Goal: Task Accomplishment & Management: Manage account settings

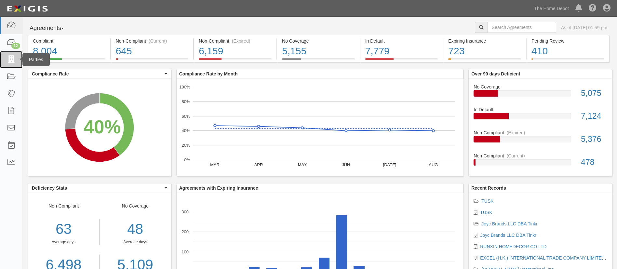
click at [15, 60] on icon at bounding box center [11, 59] width 9 height 7
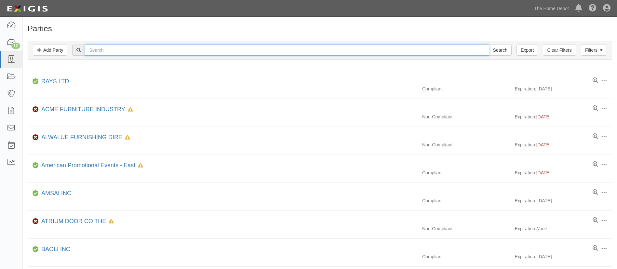
paste input "Shinerich Industrial Ltd"
type input "Shinerich Industrial Ltd"
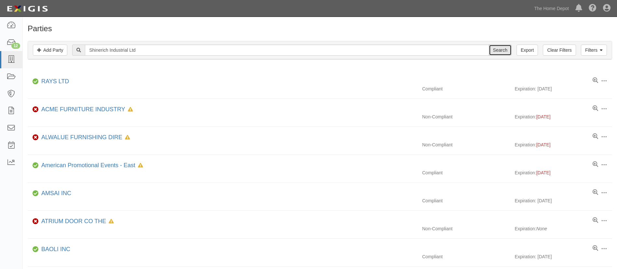
click at [502, 52] on input "Search" at bounding box center [500, 50] width 23 height 11
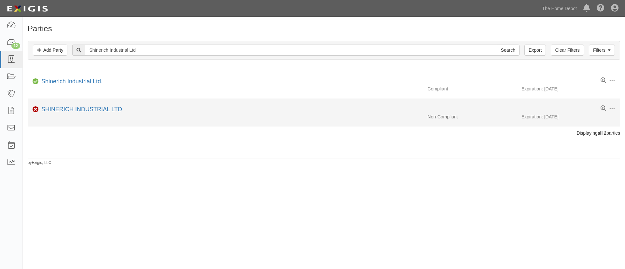
click at [72, 114] on div "Non-Compliant Expiration: 04/17/2026" at bounding box center [324, 117] width 592 height 7
click at [73, 110] on link "SHINERICH INDUSTRIAL LTD" at bounding box center [81, 109] width 81 height 7
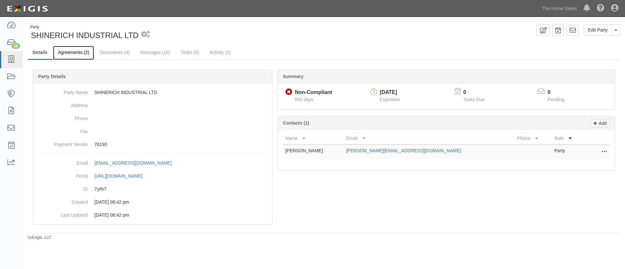
click at [76, 56] on link "Agreements (2)" at bounding box center [73, 53] width 41 height 14
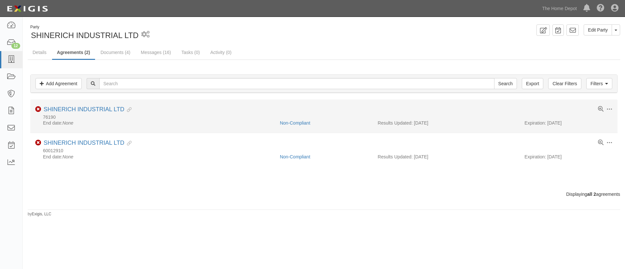
click at [70, 105] on li "Toggle Agreement Dropdown Edit Log activity Add task Send message Archive Non-C…" at bounding box center [323, 117] width 587 height 34
click at [70, 106] on link "SHINERICH INDUSTRIAL LTD" at bounding box center [84, 109] width 81 height 7
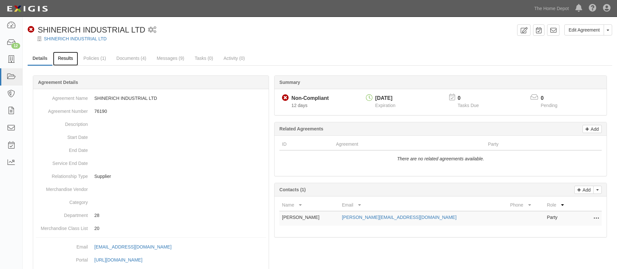
click at [61, 59] on link "Results" at bounding box center [65, 59] width 25 height 14
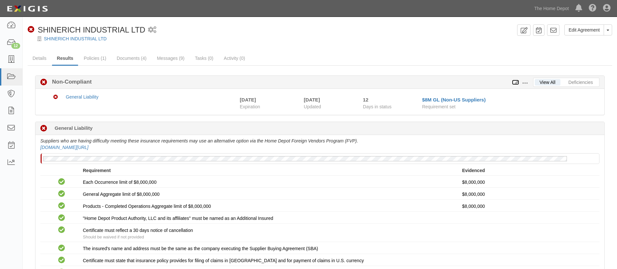
click at [518, 84] on icon at bounding box center [515, 82] width 7 height 5
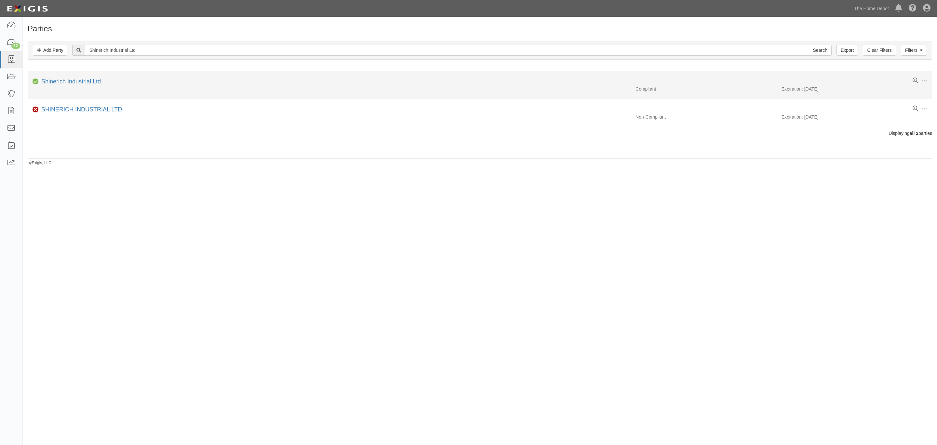
click at [88, 77] on li "Edit Log activity Add task Send message Archive Compliant Shinerich Industrial …" at bounding box center [480, 85] width 905 height 28
click at [87, 83] on link "Shinerich Industrial Ltd." at bounding box center [71, 81] width 61 height 7
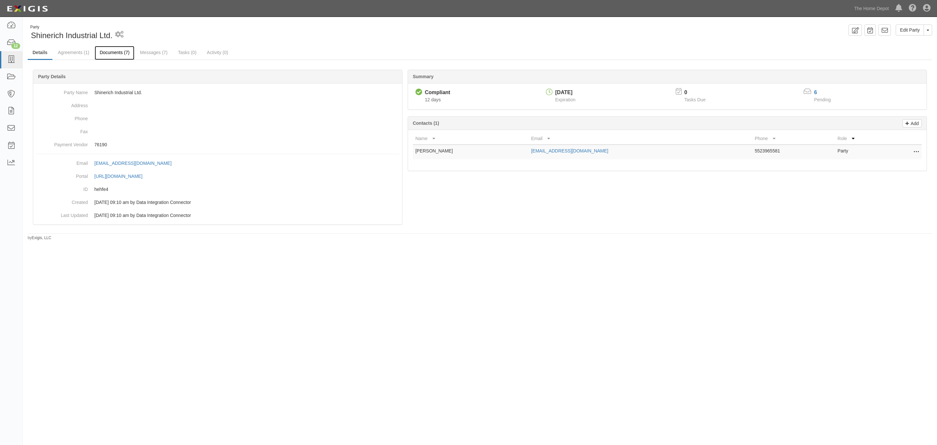
click at [120, 48] on link "Documents (7)" at bounding box center [115, 53] width 40 height 14
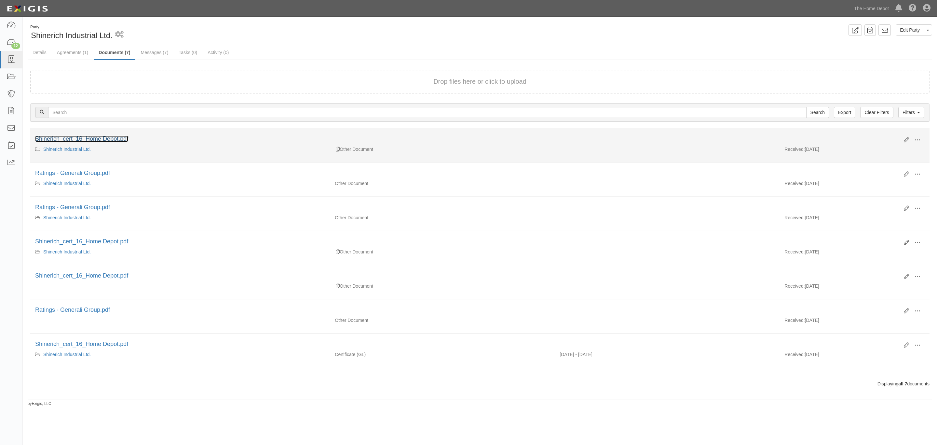
click at [97, 142] on link "Shinerich_cert_16_Home Depot.pdf" at bounding box center [81, 138] width 93 height 7
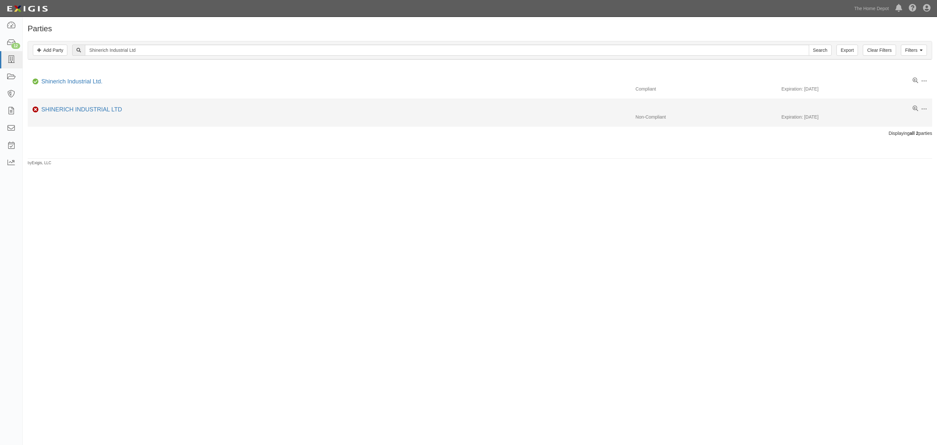
click at [111, 106] on div "SHINERICH INDUSTRIAL LTD" at bounding box center [80, 109] width 83 height 8
click at [109, 109] on link "SHINERICH INDUSTRIAL LTD" at bounding box center [81, 109] width 81 height 7
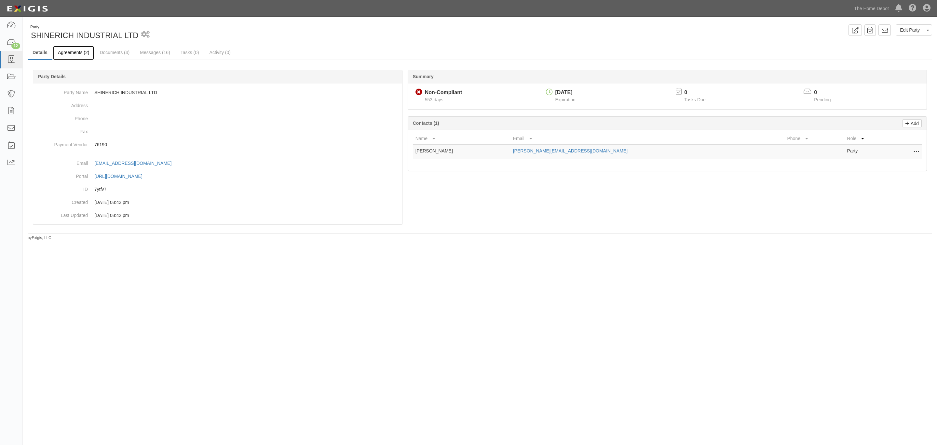
click at [76, 57] on link "Agreements (2)" at bounding box center [73, 53] width 41 height 14
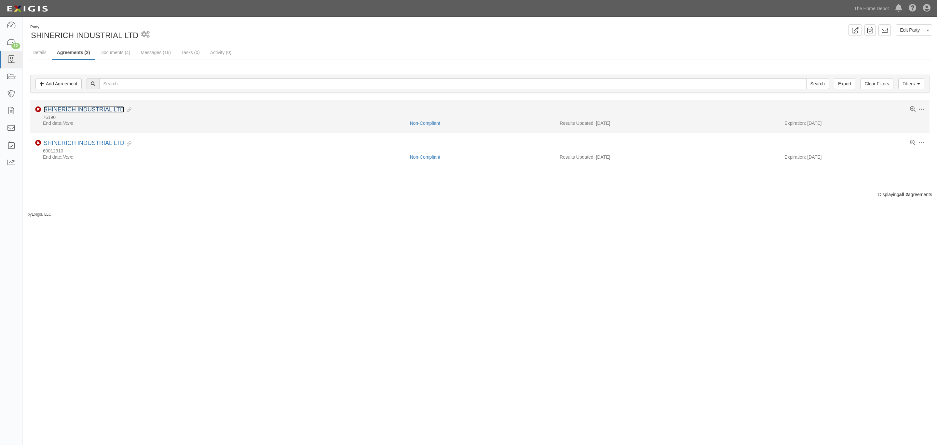
click at [86, 113] on link "SHINERICH INDUSTRIAL LTD" at bounding box center [84, 109] width 81 height 7
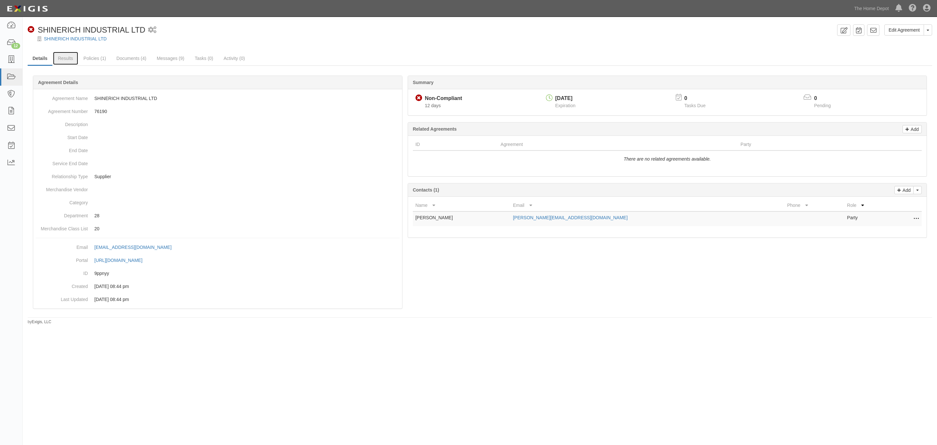
click at [64, 56] on link "Results" at bounding box center [65, 58] width 25 height 13
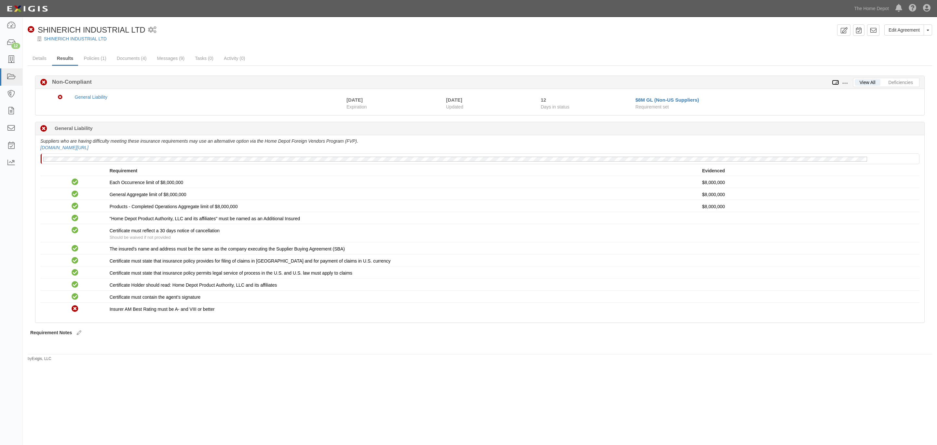
click at [835, 83] on icon at bounding box center [835, 82] width 7 height 5
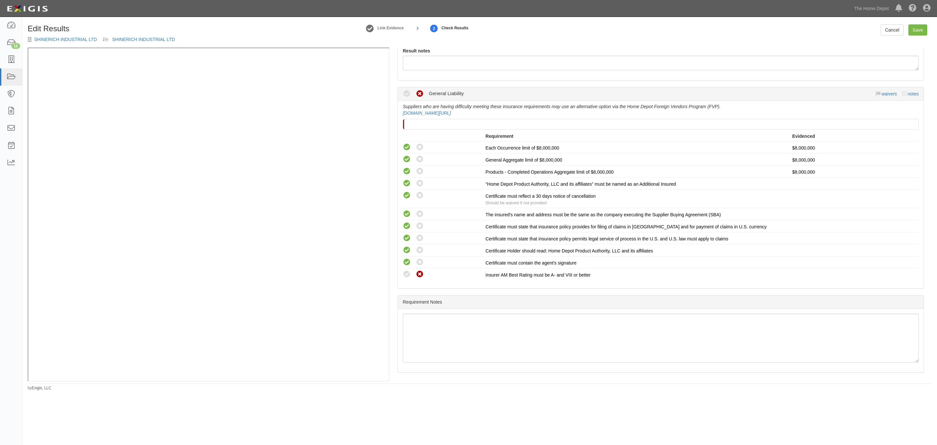
scroll to position [71, 0]
click at [405, 271] on icon at bounding box center [407, 273] width 8 height 8
click at [407, 272] on icon at bounding box center [407, 273] width 8 height 8
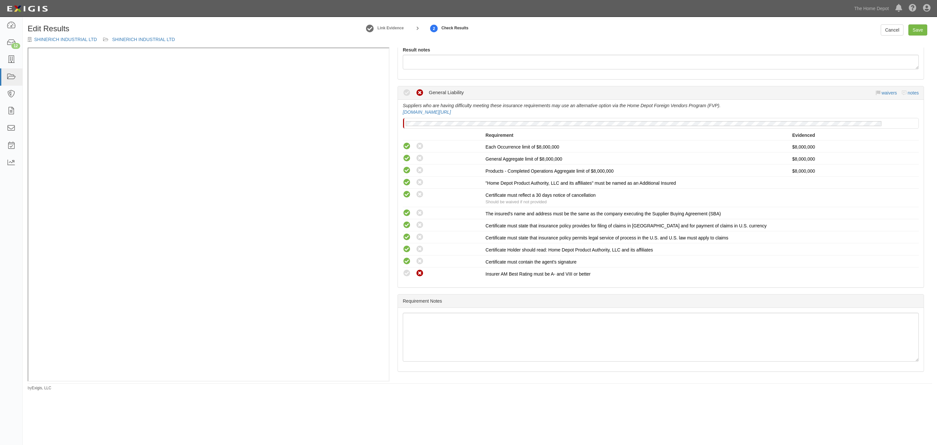
click at [884, 90] on div "waivers notes" at bounding box center [897, 93] width 43 height 7
click at [868, 97] on div "Compliant Waived Non-Compliant General Liability waivers notes" at bounding box center [661, 92] width 516 height 13
click at [882, 92] on link "waivers" at bounding box center [889, 92] width 15 height 5
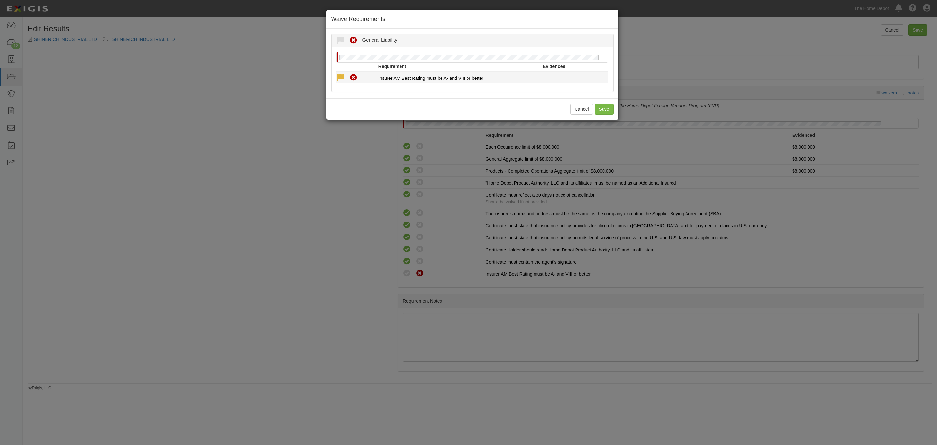
click at [343, 75] on icon at bounding box center [341, 78] width 8 height 8
radio input "true"
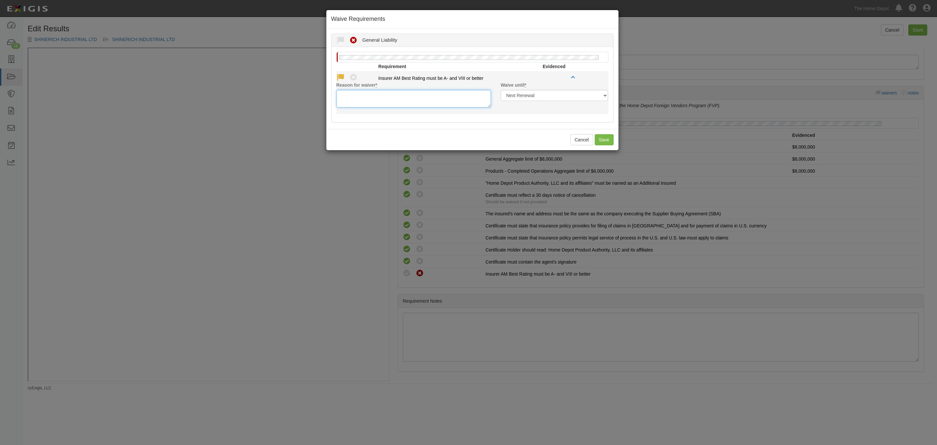
click at [368, 91] on textarea "Reason for waiver *" at bounding box center [414, 99] width 155 height 18
type textarea "ok"
click at [603, 139] on button "Save" at bounding box center [604, 139] width 19 height 11
radio input "true"
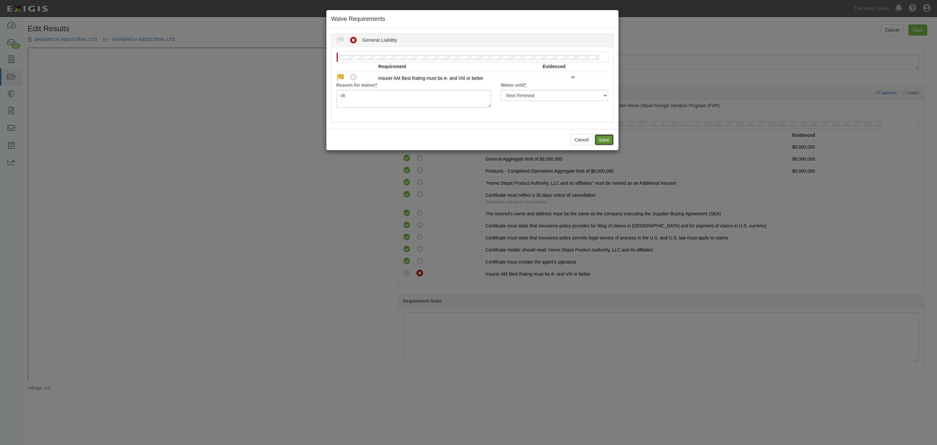
radio input "true"
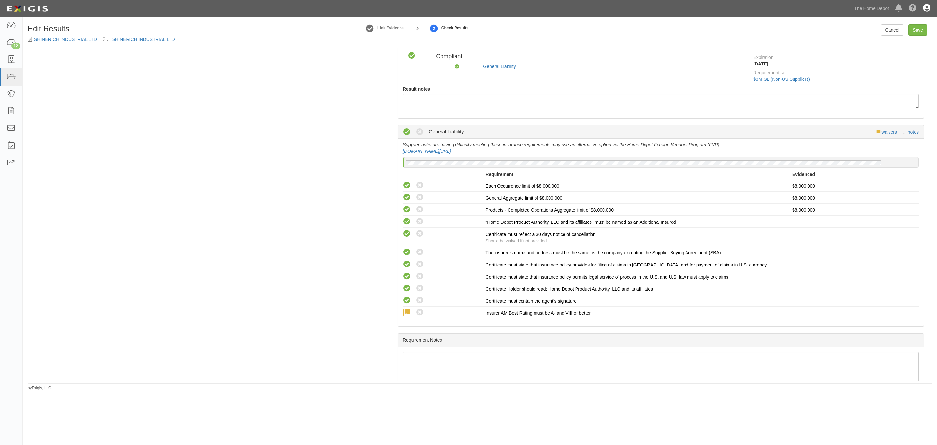
scroll to position [0, 0]
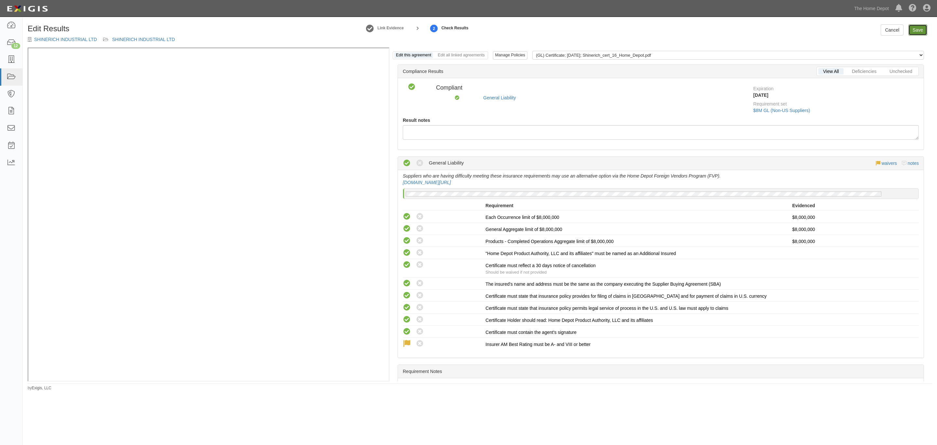
click at [924, 25] on link "Save" at bounding box center [918, 29] width 19 height 11
radio input "true"
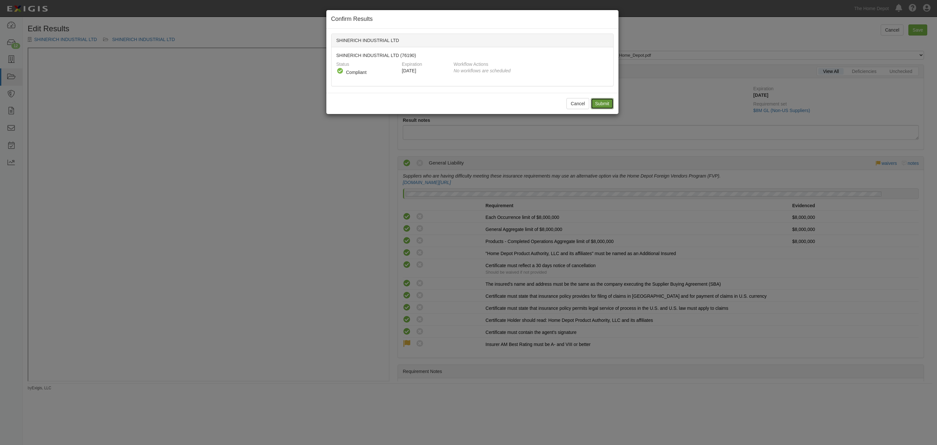
click at [596, 100] on input "Submit" at bounding box center [602, 103] width 23 height 11
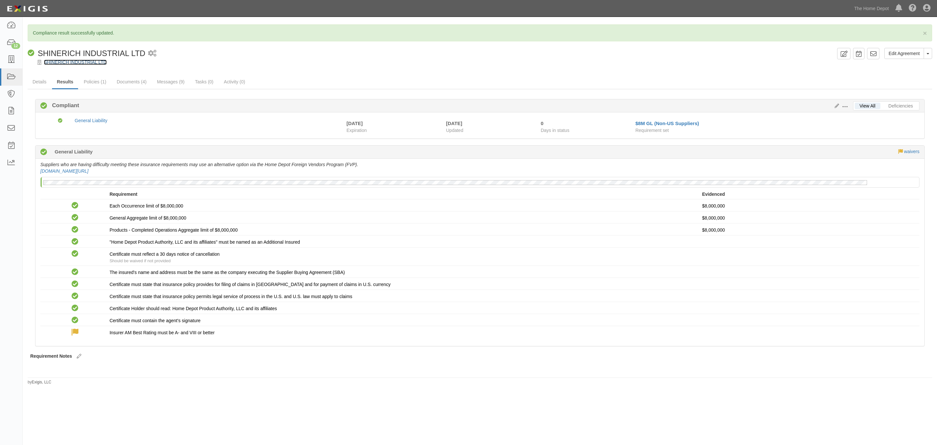
click at [55, 63] on link "SHINERICH INDUSTRIAL LTD" at bounding box center [75, 62] width 63 height 5
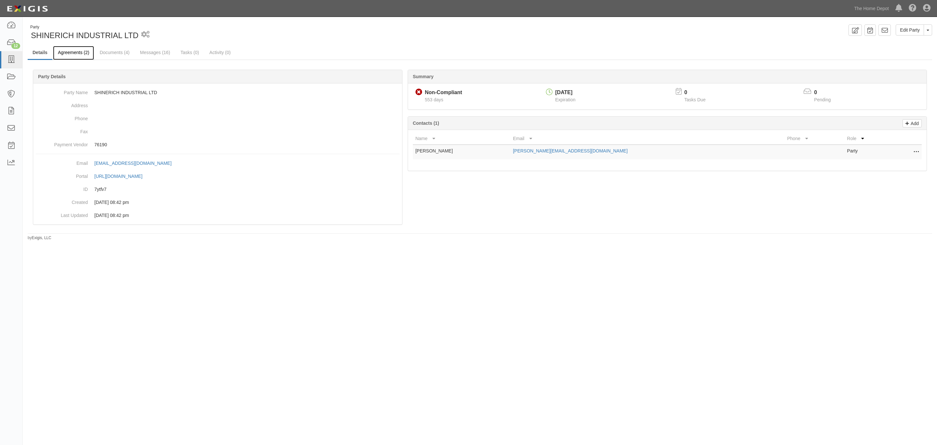
click at [73, 53] on link "Agreements (2)" at bounding box center [73, 53] width 41 height 14
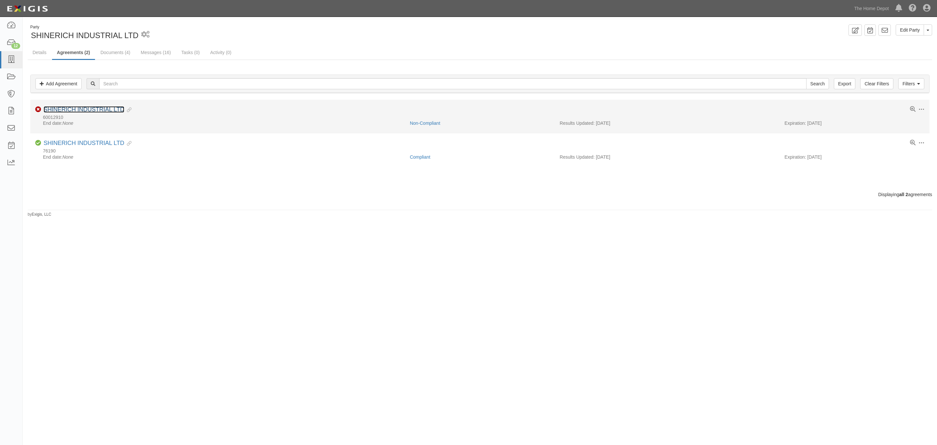
click at [92, 111] on link "SHINERICH INDUSTRIAL LTD" at bounding box center [84, 109] width 81 height 7
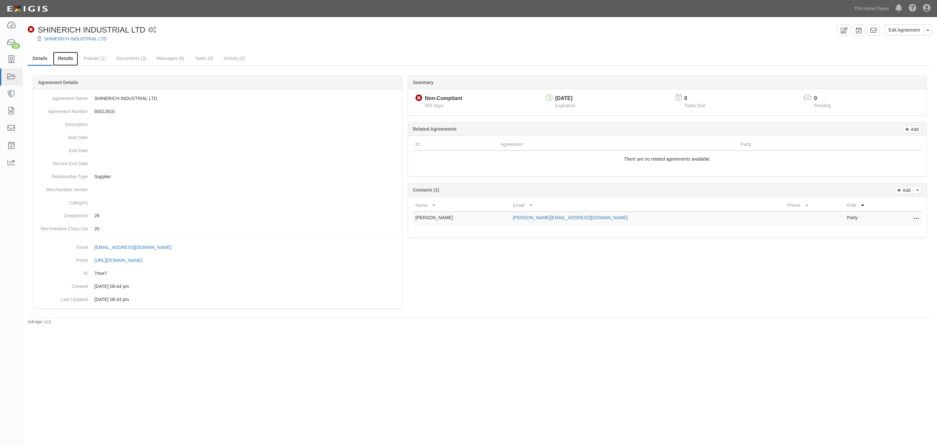
click at [68, 61] on link "Results" at bounding box center [65, 59] width 25 height 14
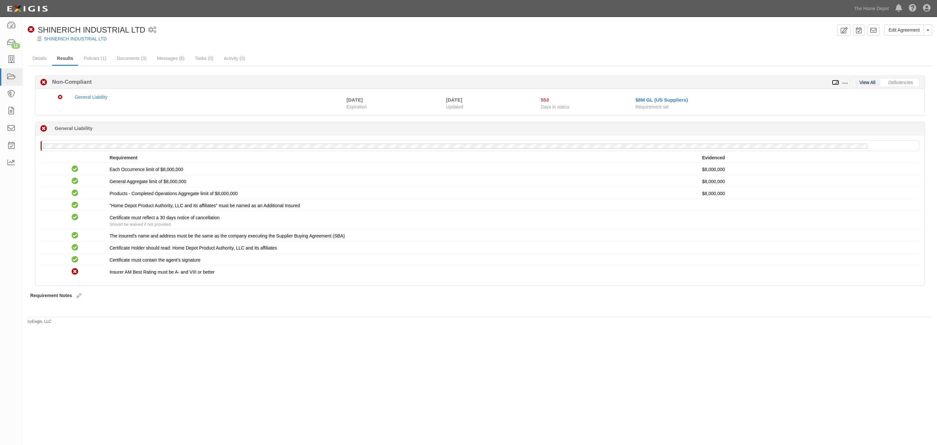
click at [837, 80] on icon at bounding box center [835, 82] width 7 height 5
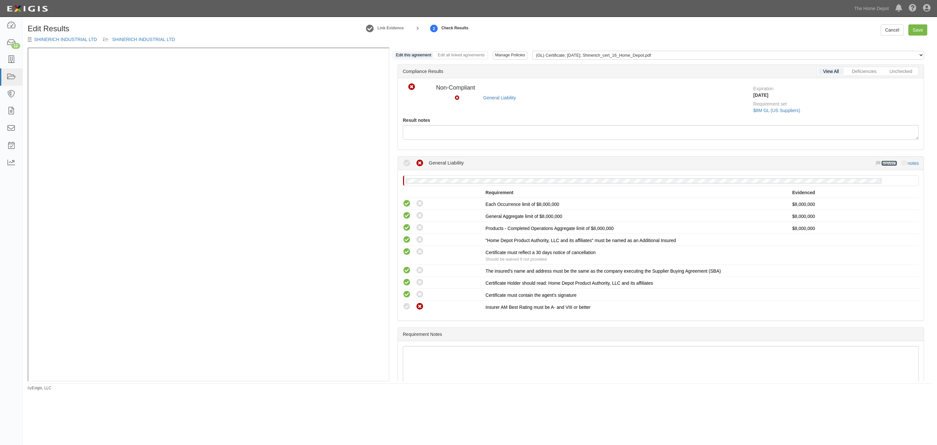
click at [882, 165] on link "waivers" at bounding box center [889, 162] width 15 height 5
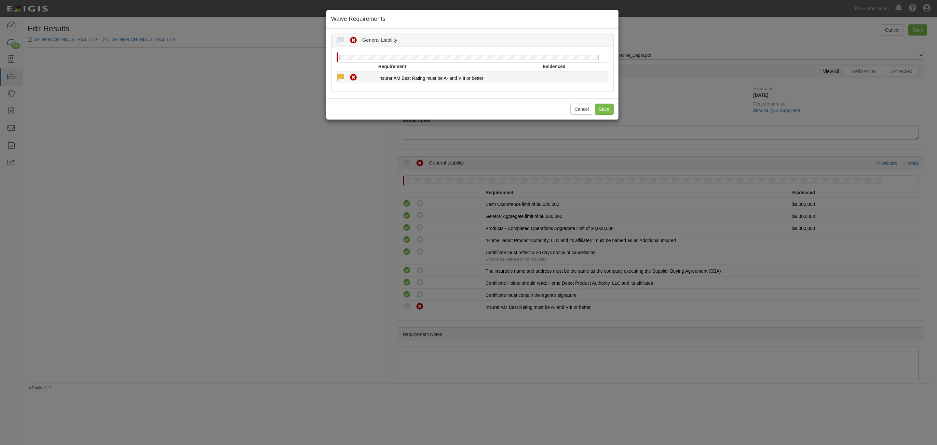
click at [342, 76] on icon at bounding box center [341, 78] width 8 height 8
radio input "true"
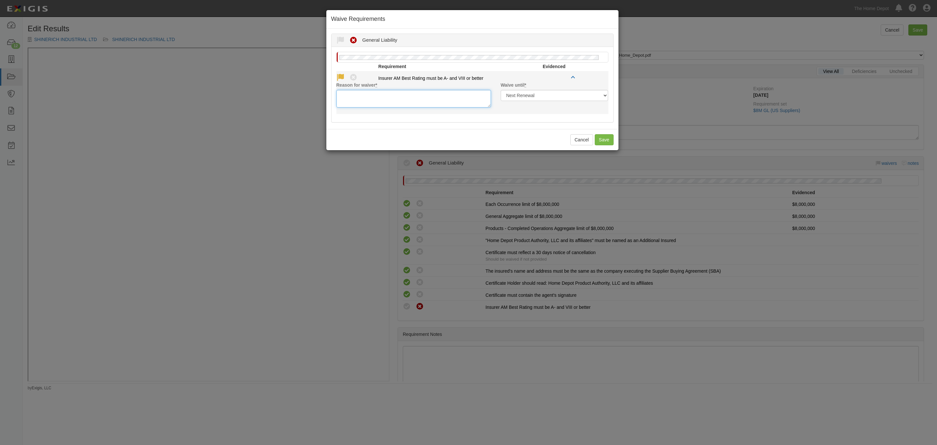
click at [383, 92] on textarea "Reason for waiver *" at bounding box center [414, 99] width 155 height 18
type textarea "ok"
click at [610, 138] on button "Save" at bounding box center [604, 139] width 19 height 11
radio input "true"
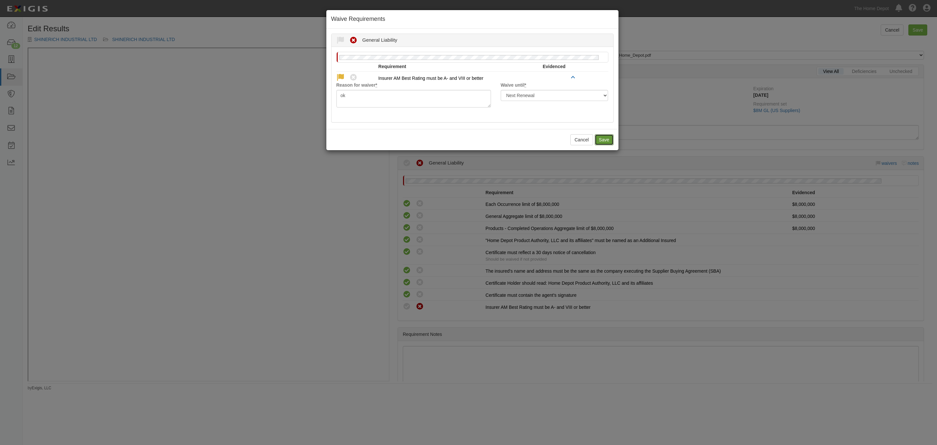
radio input "true"
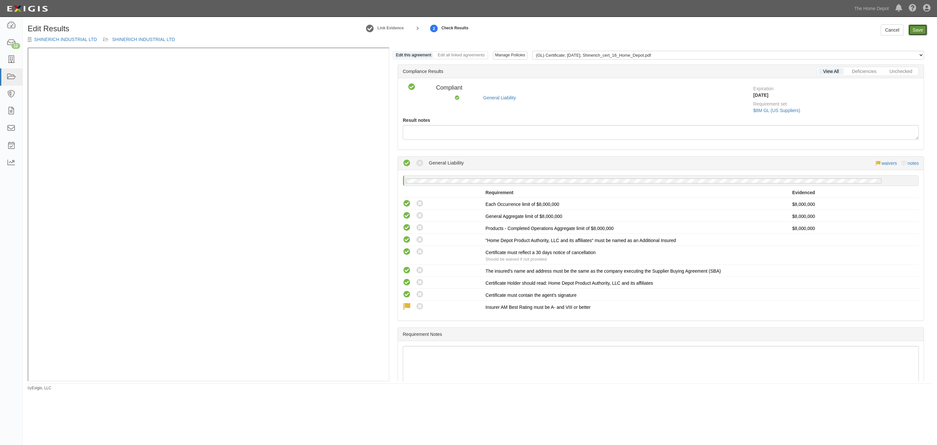
click at [913, 28] on link "Save" at bounding box center [918, 29] width 19 height 11
radio input "true"
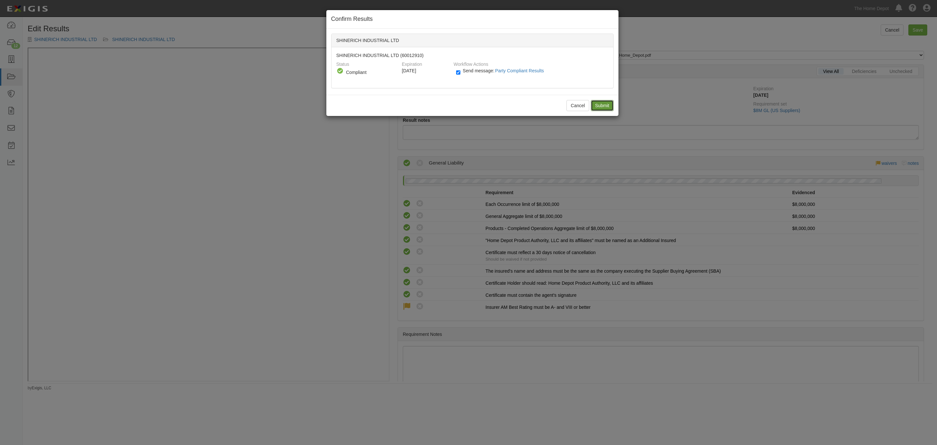
click at [603, 107] on input "Submit" at bounding box center [602, 105] width 23 height 11
click at [603, 81] on div "Workflow Actions Send message: Party Compliant Results No workflows are schedul…" at bounding box center [531, 71] width 164 height 24
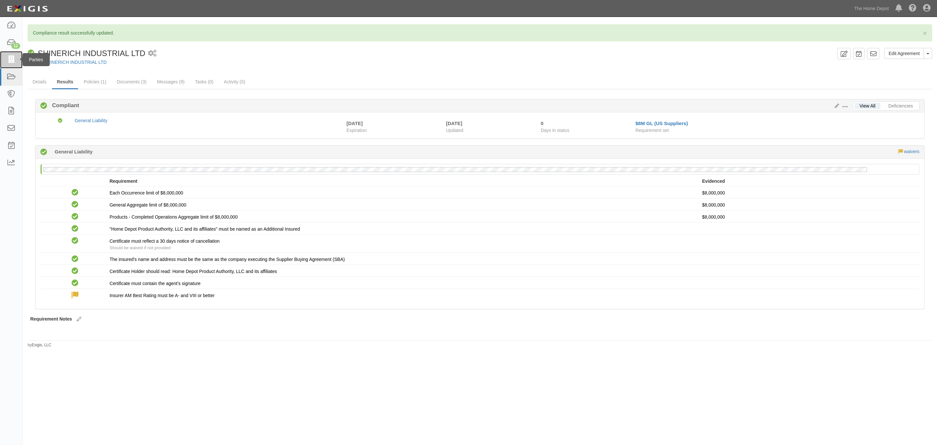
click at [5, 60] on link at bounding box center [11, 59] width 22 height 17
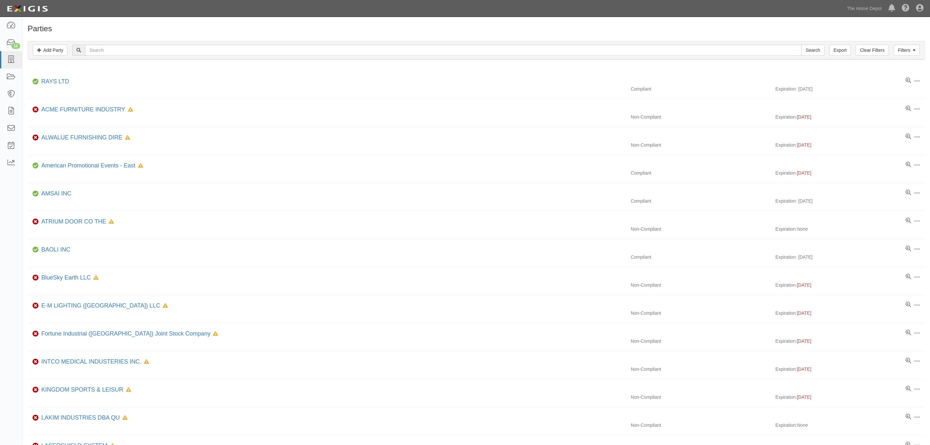
click at [207, 34] on div "Parties Add Party Filters Add Party Clear Filters Export Search Filters Complia…" at bounding box center [476, 356] width 907 height 664
click at [3, 65] on link at bounding box center [11, 59] width 22 height 17
click at [321, 13] on div "Dashboard 12 Inbox Parties Agreements Coverages Documents Messages Tasks Report…" at bounding box center [465, 8] width 920 height 17
click at [321, 9] on div "Dashboard 12 Inbox Parties Agreements Coverages Documents Messages Tasks Report…" at bounding box center [465, 8] width 920 height 17
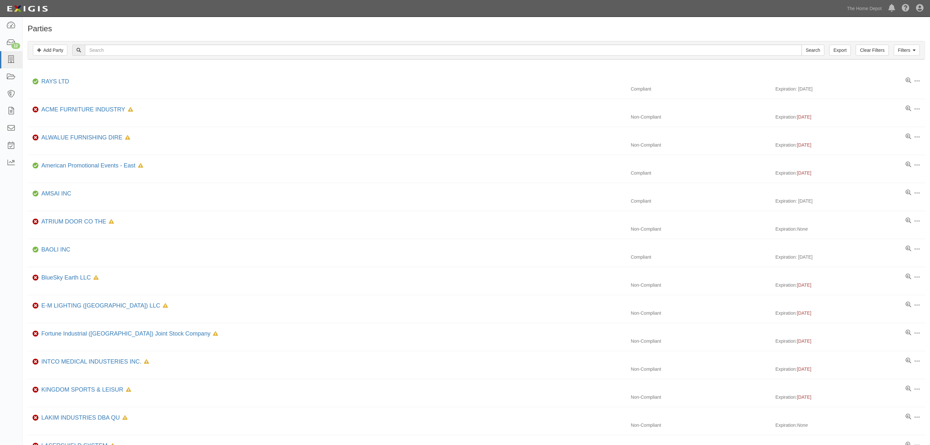
click at [313, 17] on div "Toggle navigation Dashboard 12 Inbox Parties Agreements Coverages Documents Mes…" at bounding box center [465, 8] width 930 height 17
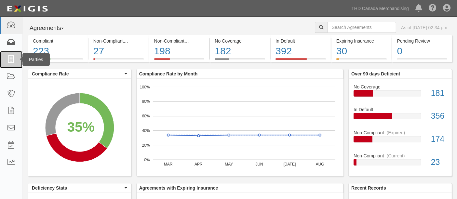
click at [11, 54] on link at bounding box center [11, 59] width 22 height 17
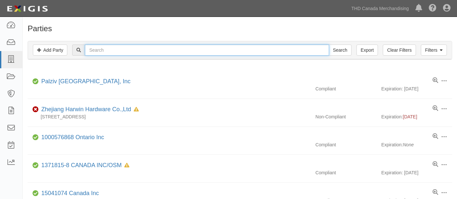
click at [90, 48] on input "text" at bounding box center [207, 50] width 244 height 11
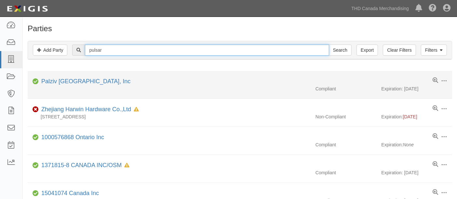
type input "pulsar"
click at [329, 45] on input "Search" at bounding box center [340, 50] width 23 height 11
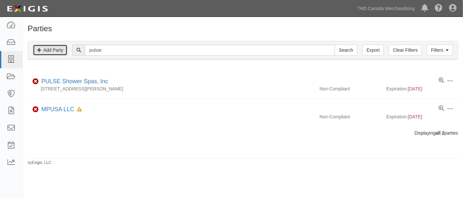
click at [62, 54] on link "Add Party" at bounding box center [50, 50] width 35 height 11
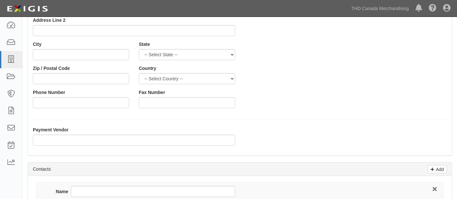
scroll to position [145, 0]
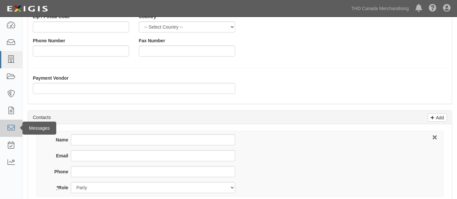
type input "Pulsar Products, Inc."
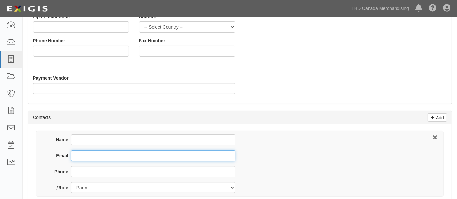
click at [89, 156] on input "Email" at bounding box center [153, 155] width 164 height 11
paste input "joe.allen@theallengroupinc.com"
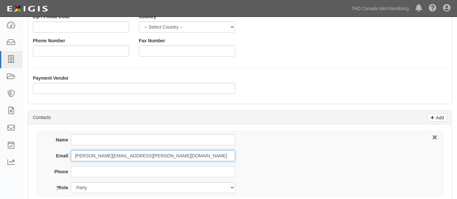
scroll to position [239, 0]
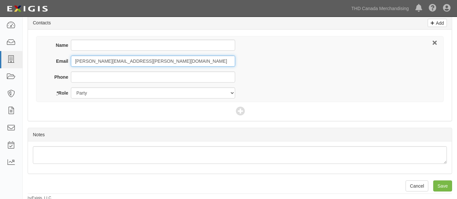
type input "joe.allen@theallengroupinc.com"
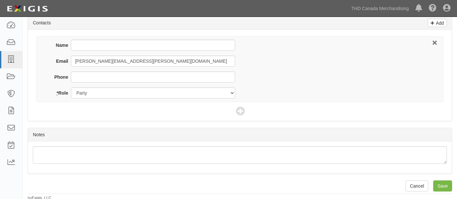
click at [434, 181] on input "Save" at bounding box center [443, 186] width 19 height 11
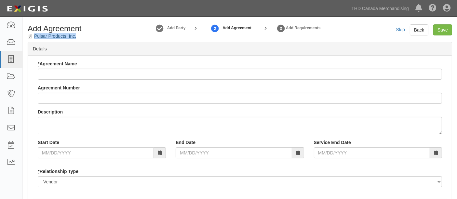
drag, startPoint x: 84, startPoint y: 37, endPoint x: 35, endPoint y: 38, distance: 49.2
click at [35, 38] on div "Add Agreement Pulsar Products, Inc." at bounding box center [77, 31] width 109 height 15
click at [35, 38] on link "Pulsar Products, Inc." at bounding box center [55, 36] width 42 height 5
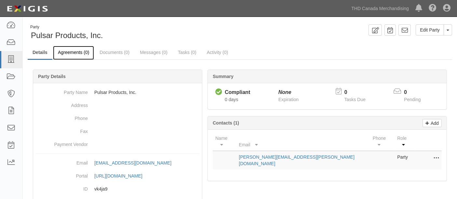
click at [82, 51] on link "Agreements (0)" at bounding box center [73, 53] width 41 height 14
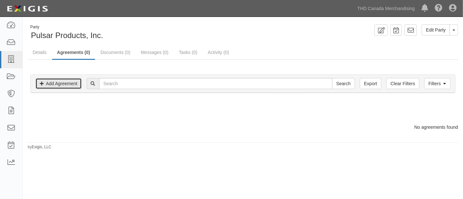
click at [47, 86] on link "Add Agreement" at bounding box center [58, 83] width 46 height 11
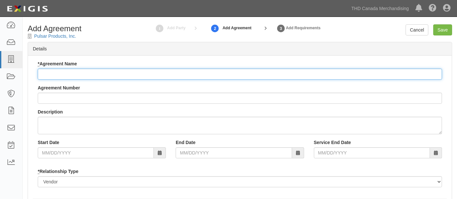
click at [59, 76] on input "* Agreement Name" at bounding box center [240, 74] width 405 height 11
paste input "[PERSON_NAME][EMAIL_ADDRESS][PERSON_NAME][DOMAIN_NAME]"
type input "[PERSON_NAME][EMAIL_ADDRESS][PERSON_NAME][DOMAIN_NAME]"
click at [70, 72] on input "* Agreement Name" at bounding box center [240, 74] width 405 height 11
paste input "Pulsar Products, Inc."
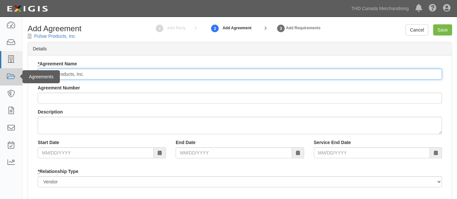
type input "Pulsar Products, Inc."
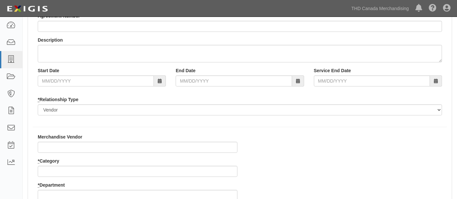
scroll to position [145, 0]
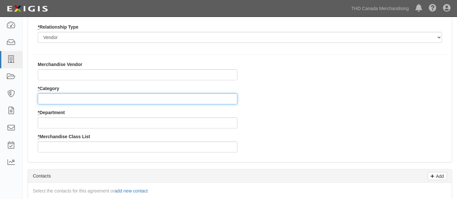
click at [60, 96] on input "* Category" at bounding box center [138, 98] width 200 height 11
type input "8"
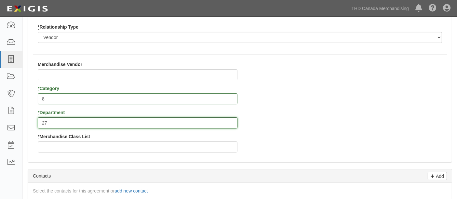
click at [65, 122] on input "27" at bounding box center [138, 123] width 200 height 11
type input "28"
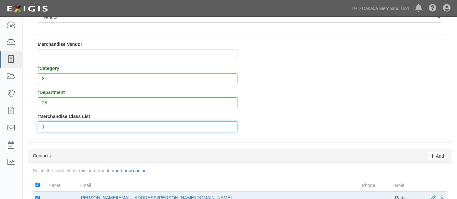
scroll to position [181, 0]
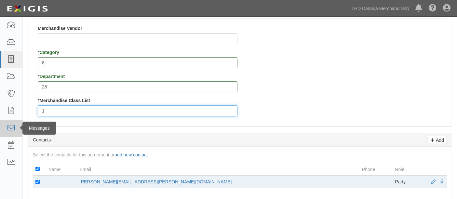
type input "1"
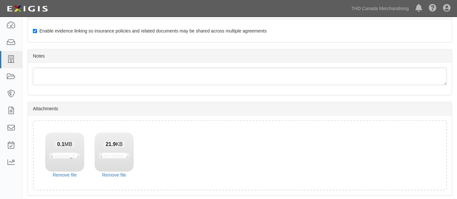
scroll to position [403, 0]
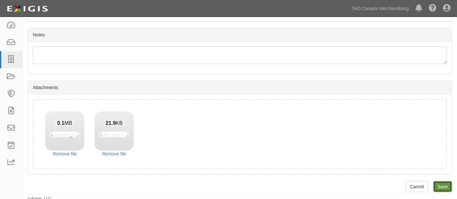
click at [448, 185] on input "Save" at bounding box center [443, 186] width 19 height 11
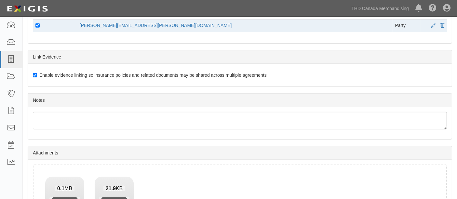
scroll to position [330, 0]
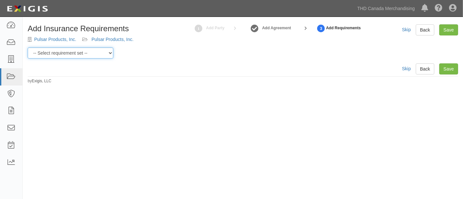
click at [78, 49] on select "-- Select requirement set -- $20M GL (Canadian Supplier) $20M GL (Non-Canadian …" at bounding box center [71, 53] width 86 height 11
select select "37050"
click at [28, 48] on select "-- Select requirement set -- $20M GL (Canadian Supplier) $20M GL (Non-Canadian …" at bounding box center [71, 53] width 86 height 11
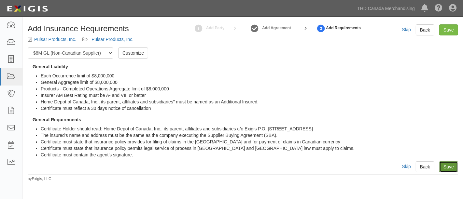
click at [451, 167] on link "Save" at bounding box center [448, 166] width 19 height 11
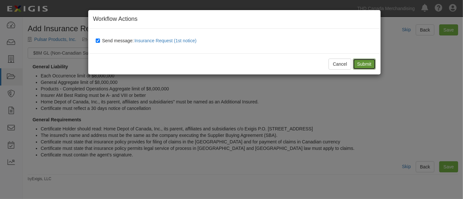
click at [365, 66] on input "Submit" at bounding box center [364, 64] width 23 height 11
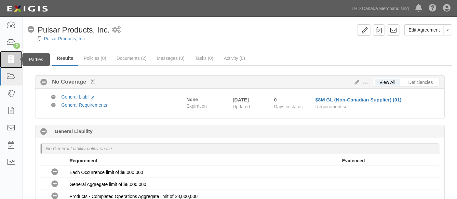
click at [14, 57] on icon at bounding box center [11, 59] width 9 height 7
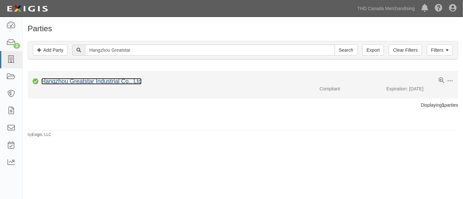
click at [76, 80] on link "Hangzhou Greatstar Industrial Co., Ltd" at bounding box center [91, 81] width 100 height 7
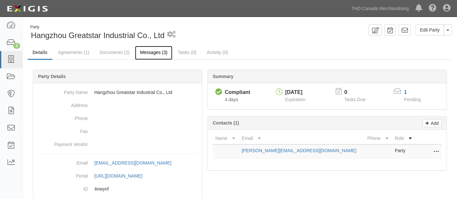
click at [146, 48] on link "Messages (3)" at bounding box center [153, 53] width 37 height 14
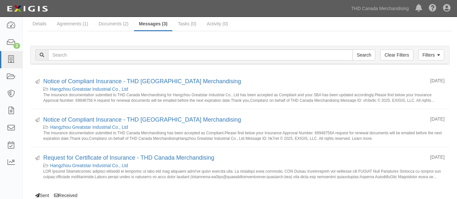
scroll to position [17, 0]
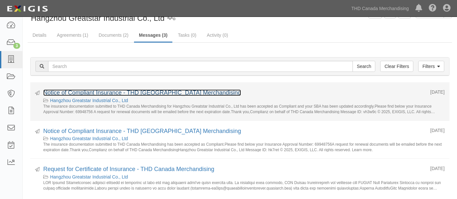
click at [178, 90] on link "Notice of Compliant Insurance - THD [GEOGRAPHIC_DATA] Merchandising" at bounding box center [142, 93] width 198 height 7
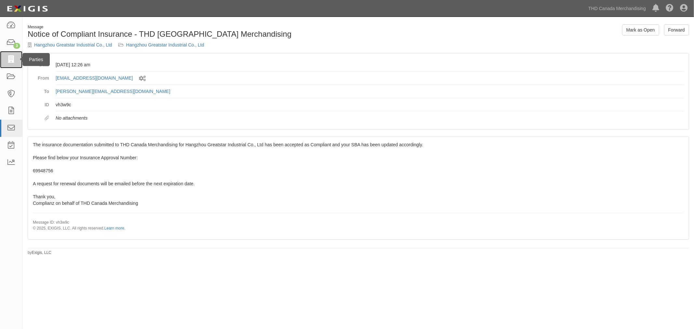
click at [14, 58] on icon at bounding box center [11, 59] width 9 height 7
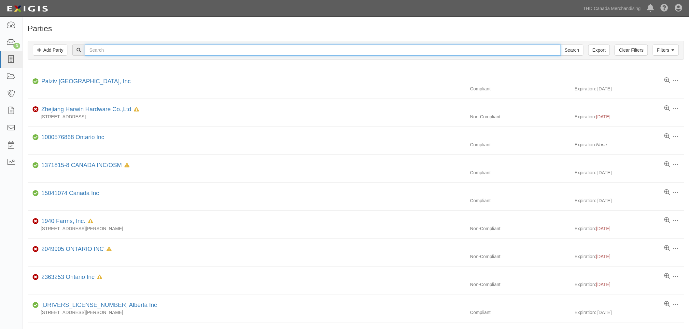
click at [409, 48] on input "text" at bounding box center [323, 50] width 476 height 11
click at [470, 52] on input "text" at bounding box center [323, 50] width 476 height 11
type input "TTI"
click at [561, 45] on input "Search" at bounding box center [572, 50] width 23 height 11
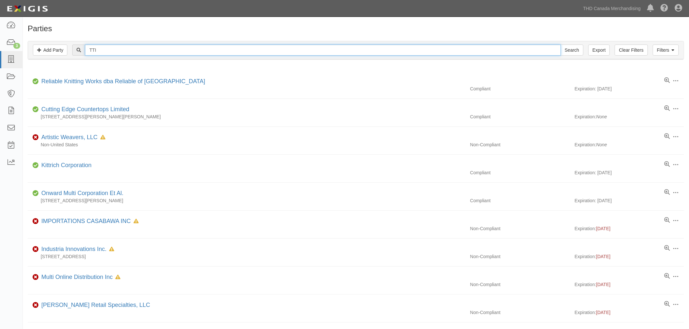
click at [318, 54] on input "TTI" at bounding box center [323, 50] width 476 height 11
type input "TTI Outdoor"
click at [561, 45] on input "Search" at bounding box center [572, 50] width 23 height 11
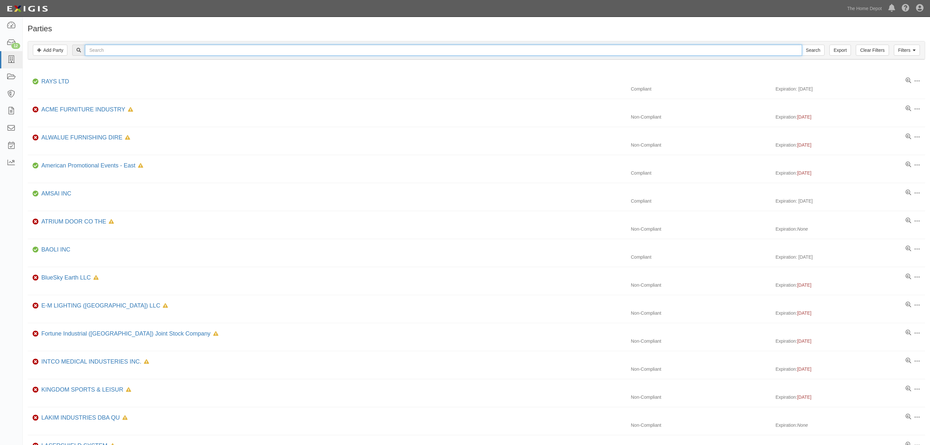
click at [278, 53] on input "text" at bounding box center [443, 50] width 717 height 11
click at [802, 45] on input "Search" at bounding box center [813, 50] width 23 height 11
type input "TTI Outdoor"
click at [814, 51] on input "Search" at bounding box center [813, 50] width 23 height 11
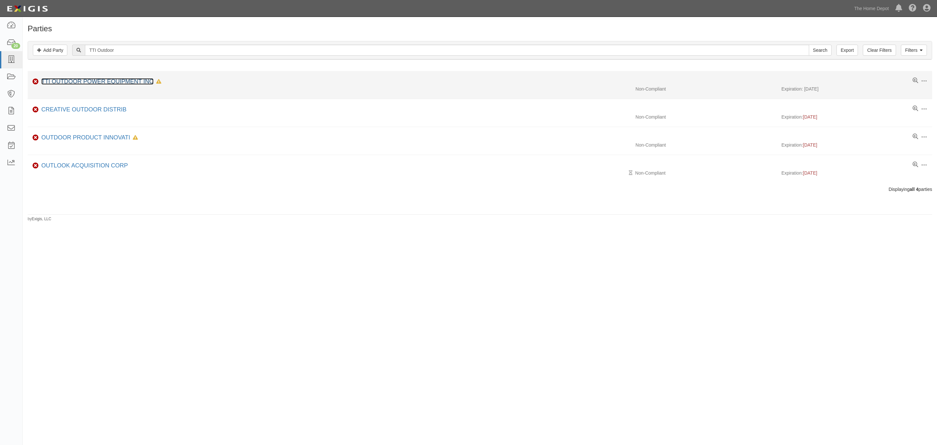
drag, startPoint x: 0, startPoint y: 0, endPoint x: 77, endPoint y: 82, distance: 112.6
click at [77, 82] on link "TTI OUTDOOR POWER EQUIPMENT INC" at bounding box center [97, 81] width 112 height 7
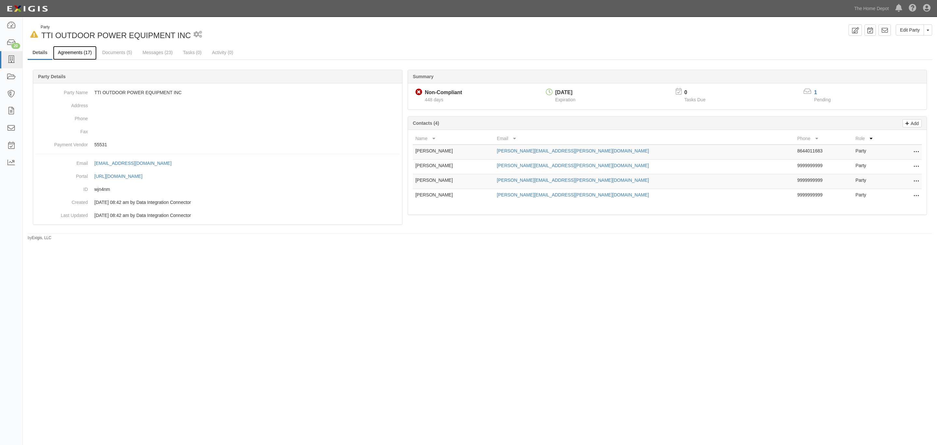
click at [73, 52] on link "Agreements (17)" at bounding box center [75, 53] width 44 height 14
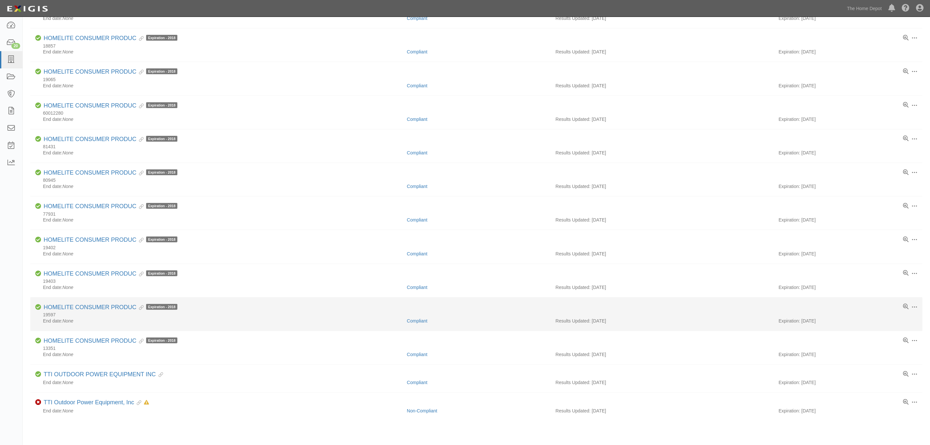
scroll to position [274, 0]
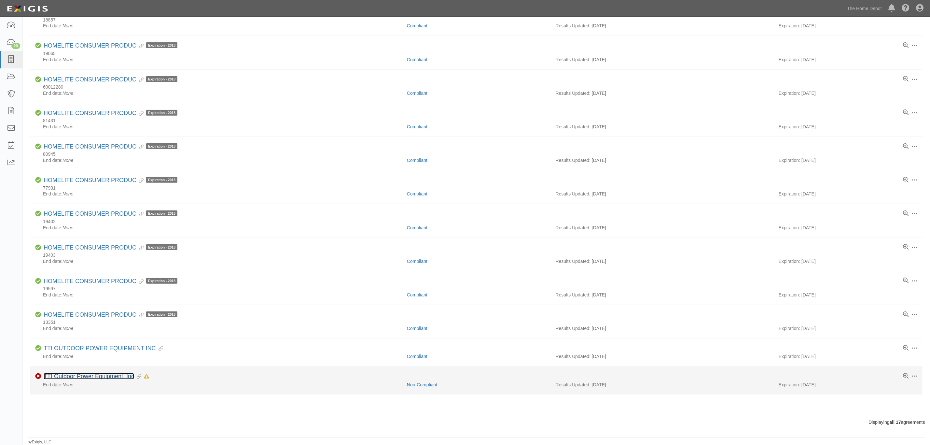
click at [110, 373] on link "TTI Outdoor Power Equipment, Inc" at bounding box center [89, 376] width 90 height 7
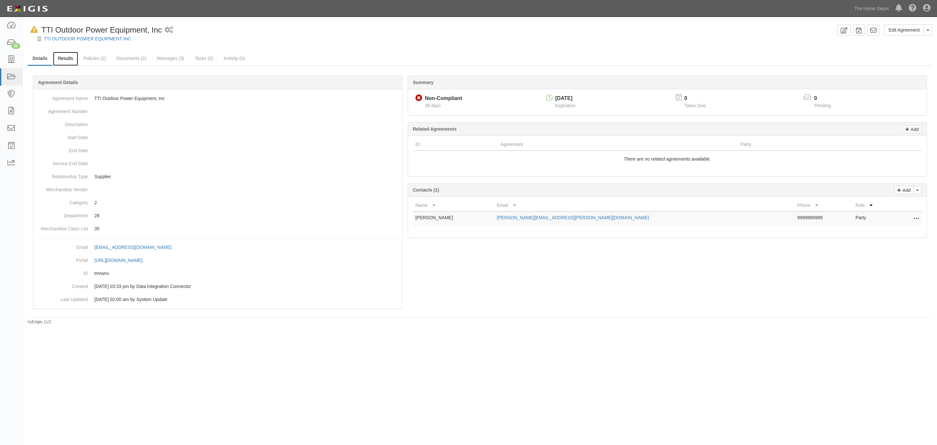
click at [68, 57] on link "Results" at bounding box center [65, 59] width 25 height 14
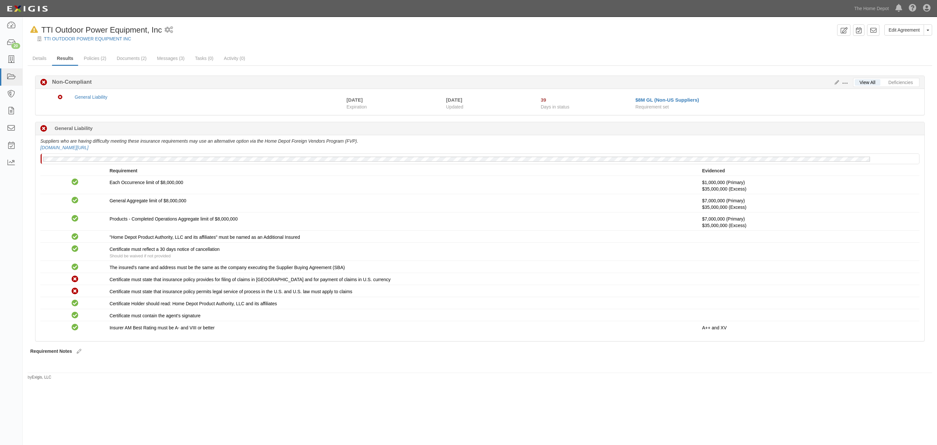
click at [839, 82] on button at bounding box center [846, 82] width 14 height 7
click at [860, 85] on link "Edit Requirements" at bounding box center [875, 82] width 51 height 12
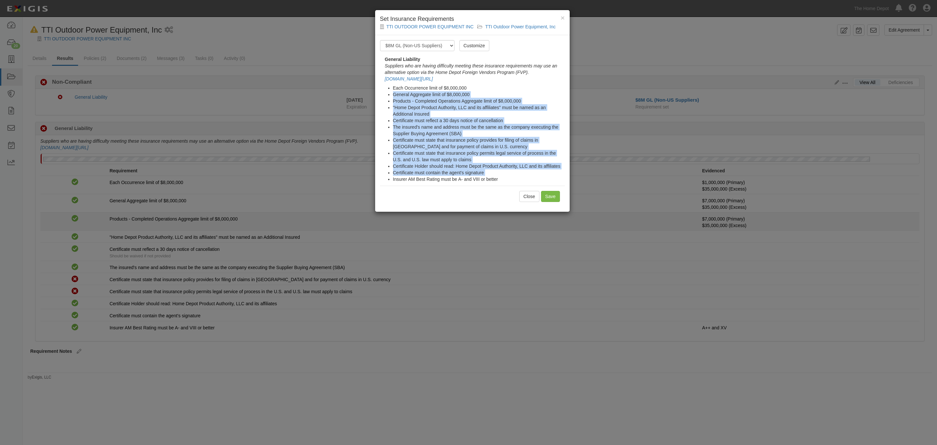
drag, startPoint x: 860, startPoint y: 85, endPoint x: 640, endPoint y: 217, distance: 256.2
click at [751, 194] on div "× Set Insurance Requirements TTI OUTDOOR POWER EQUIPMENT INC TTI Outdoor Power …" at bounding box center [468, 222] width 937 height 445
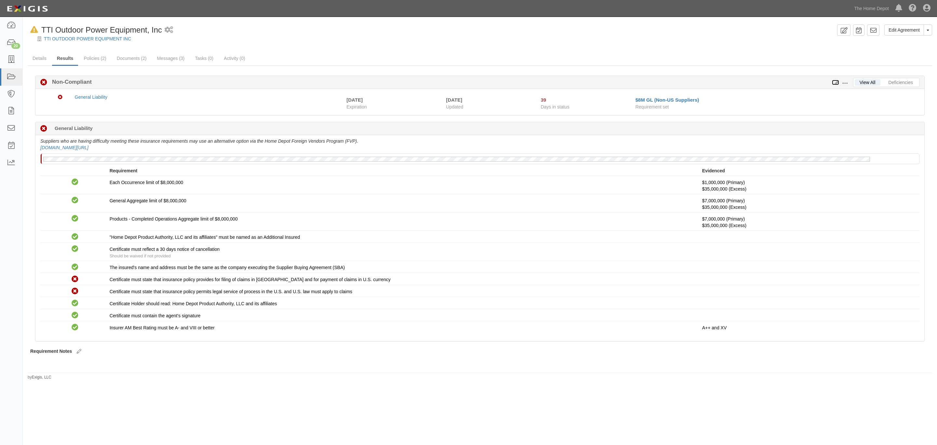
click at [835, 82] on icon at bounding box center [835, 82] width 7 height 5
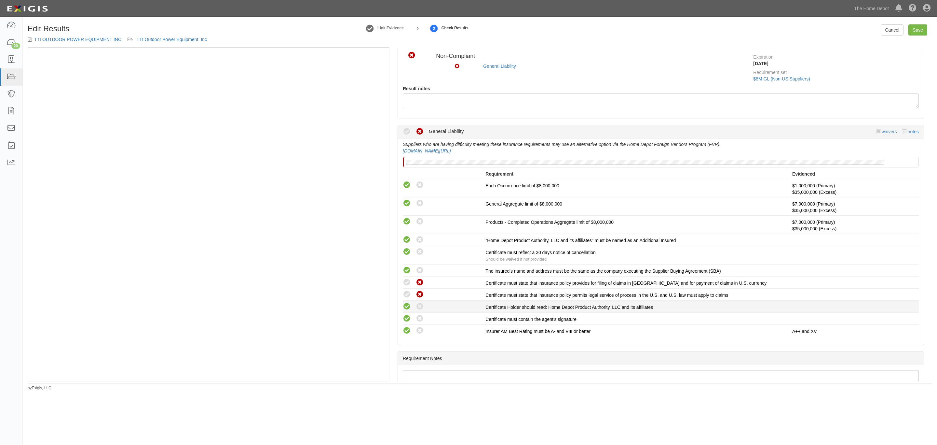
scroll to position [49, 0]
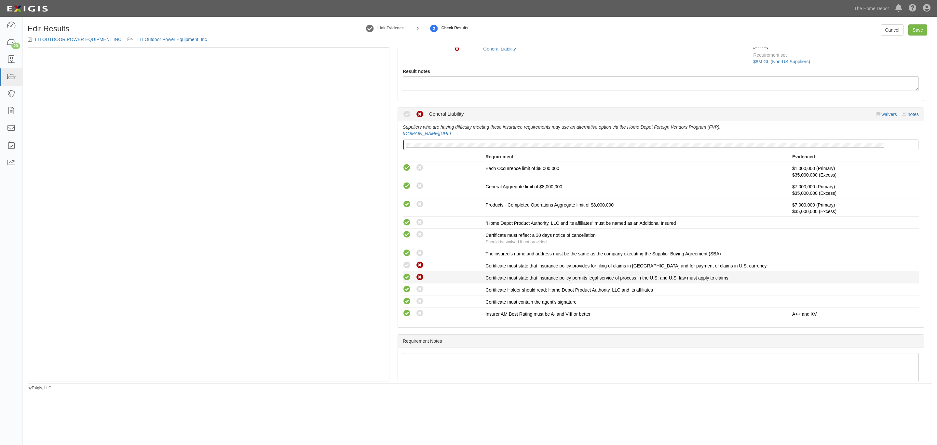
drag, startPoint x: 406, startPoint y: 262, endPoint x: 408, endPoint y: 277, distance: 14.9
click at [406, 262] on icon at bounding box center [407, 265] width 8 height 8
radio input "true"
click at [408, 277] on icon at bounding box center [407, 277] width 8 height 8
radio input "true"
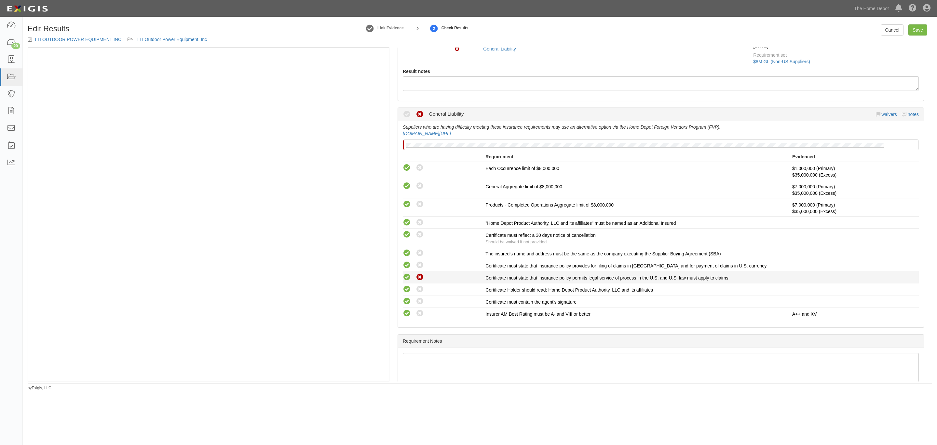
radio input "true"
click at [922, 33] on link "Save" at bounding box center [918, 29] width 19 height 11
radio input "true"
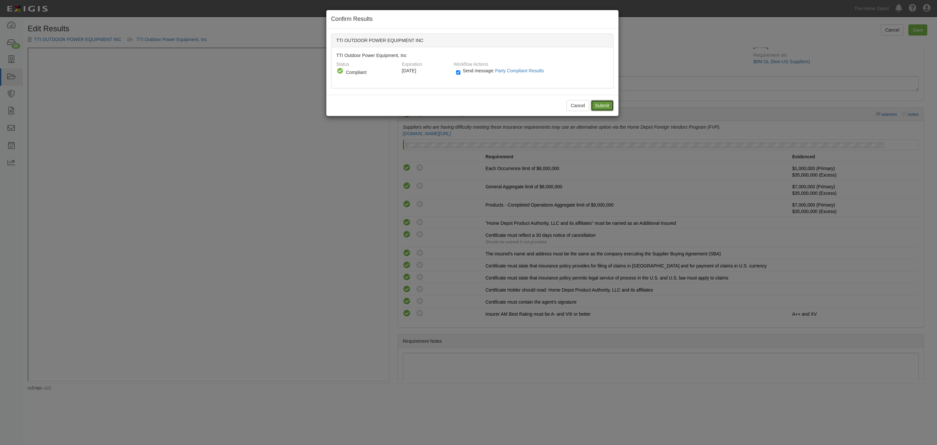
click at [601, 102] on input "Submit" at bounding box center [602, 105] width 23 height 11
